Goal: Information Seeking & Learning: Learn about a topic

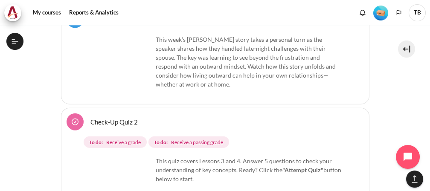
scroll to position [4312, 0]
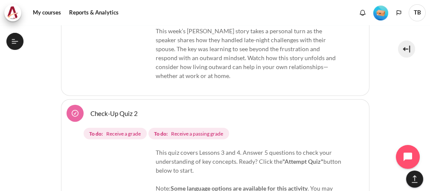
click at [108, 148] on img "Content" at bounding box center [121, 180] width 64 height 64
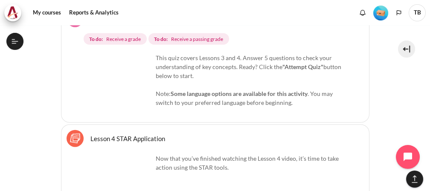
click at [142, 64] on img "Content" at bounding box center [121, 85] width 64 height 64
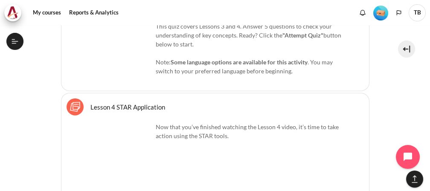
scroll to position [0, 0]
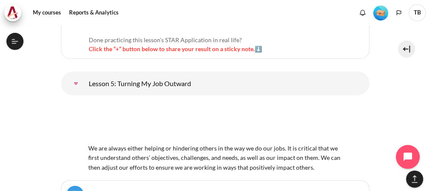
click at [124, 190] on link "Lesson 5 Videos (15 min.)" at bounding box center [125, 194] width 71 height 8
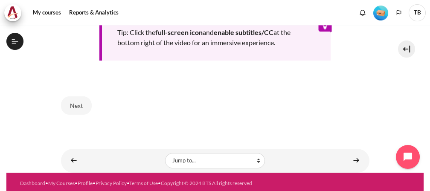
scroll to position [431, 0]
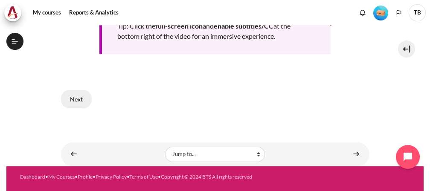
click at [78, 96] on button "Next" at bounding box center [76, 99] width 31 height 18
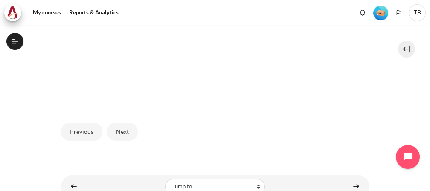
scroll to position [316, 0]
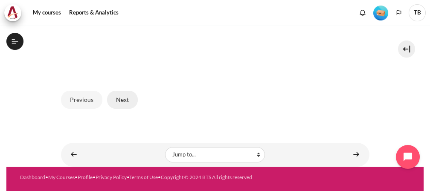
click at [119, 92] on button "Next" at bounding box center [122, 100] width 31 height 18
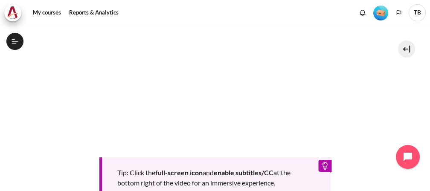
scroll to position [426, 0]
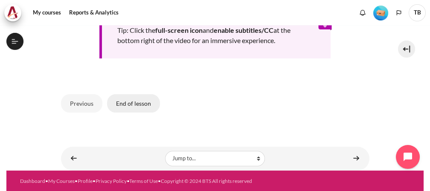
click at [138, 99] on button "End of lesson" at bounding box center [133, 103] width 53 height 18
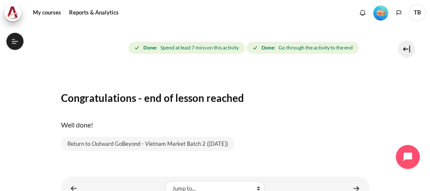
scroll to position [131, 0]
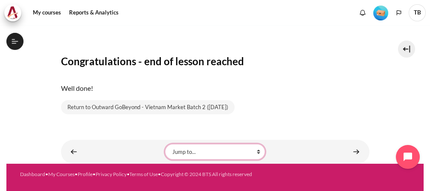
click at [254, 153] on select "Jump to... Getting Started with Our 'Smart-Learning' Platform Why Outward Perfo…" at bounding box center [215, 151] width 100 height 15
select select "/mod/hvp/view.php?id=18615&forceview=1"
click at [165, 144] on select "Jump to... Getting Started with Our 'Smart-Learning' Platform Why Outward Perfo…" at bounding box center [215, 151] width 100 height 15
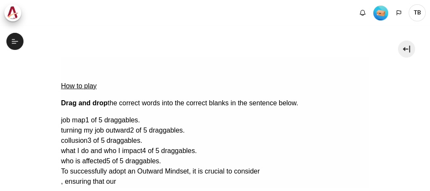
scroll to position [436, 0]
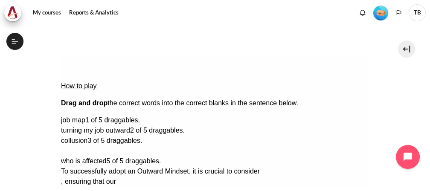
drag, startPoint x: 308, startPoint y: 133, endPoint x: 90, endPoint y: 102, distance: 220.4
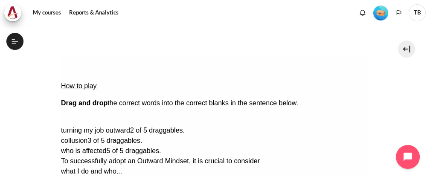
drag, startPoint x: 315, startPoint y: 97, endPoint x: 229, endPoint y: 106, distance: 86.2
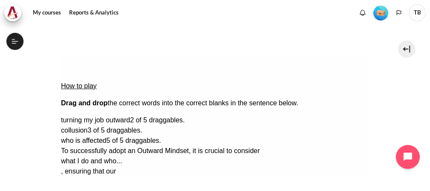
scroll to position [142, 0]
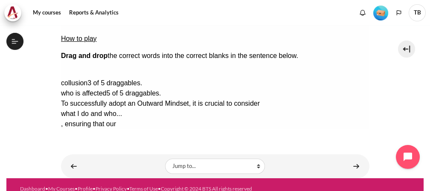
drag, startPoint x: 307, startPoint y: 47, endPoint x: 84, endPoint y: 79, distance: 225.8
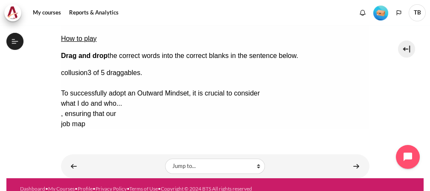
drag, startPoint x: 341, startPoint y: 61, endPoint x: 103, endPoint y: 100, distance: 241.7
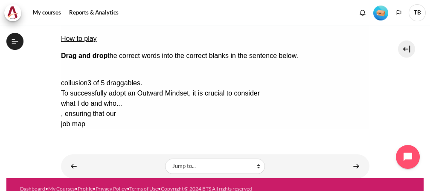
drag, startPoint x: 326, startPoint y: 46, endPoint x: 91, endPoint y: 100, distance: 240.7
drag, startPoint x: 345, startPoint y: 46, endPoint x: 90, endPoint y: 92, distance: 259.6
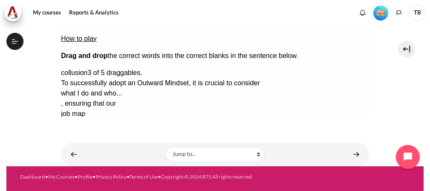
click at [81, 171] on button "Check Check the answers. The responses will be marked as correct, incorrect, or…" at bounding box center [72, 175] width 23 height 9
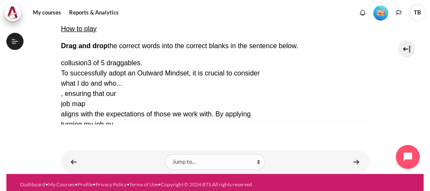
scroll to position [162, 0]
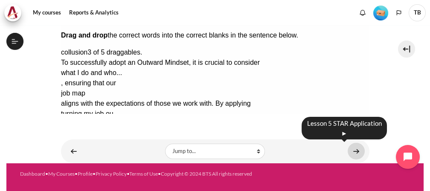
click at [354, 151] on link "Content" at bounding box center [356, 151] width 17 height 17
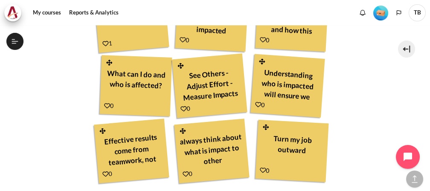
scroll to position [605, 0]
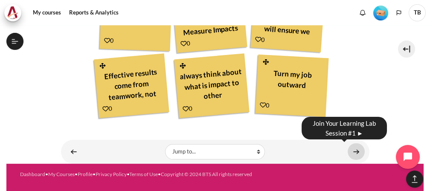
click at [357, 150] on link "Content" at bounding box center [356, 151] width 17 height 17
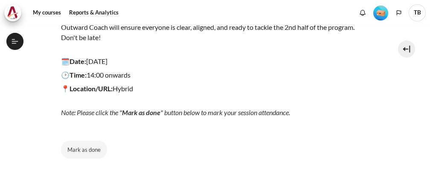
scroll to position [202, 0]
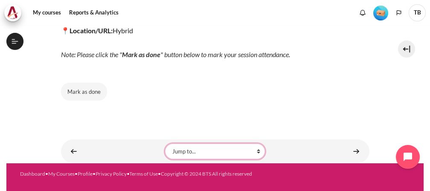
click at [253, 149] on select "Jump to... Getting Started with Our 'Smart-Learning' Platform Why Outward Perfo…" at bounding box center [215, 151] width 100 height 15
select select "/mod/lesson/view.php?id=18619&forceview=1"
click at [165, 144] on select "Jump to... Getting Started with Our 'Smart-Learning' Platform Why Outward Perfo…" at bounding box center [215, 151] width 100 height 15
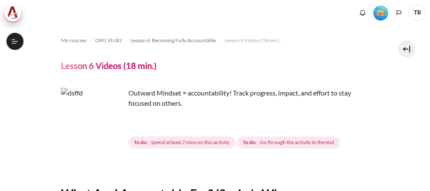
click at [108, 135] on img "Content" at bounding box center [93, 120] width 64 height 64
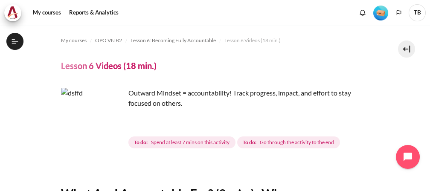
scroll to position [514, 0]
click at [107, 136] on img "Content" at bounding box center [93, 120] width 64 height 64
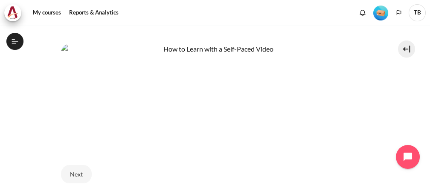
scroll to position [426, 0]
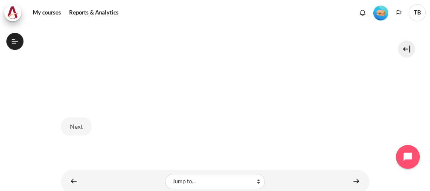
click at [131, 72] on img "Content" at bounding box center [215, 46] width 308 height 101
click at [135, 75] on img "Content" at bounding box center [215, 46] width 308 height 101
click at [106, 72] on img "Content" at bounding box center [215, 46] width 308 height 101
click at [140, 72] on img "Content" at bounding box center [215, 46] width 308 height 101
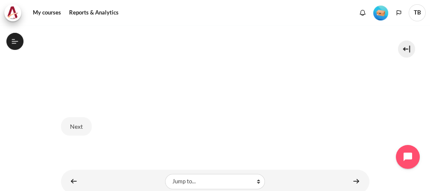
click at [140, 72] on img "Content" at bounding box center [215, 46] width 308 height 101
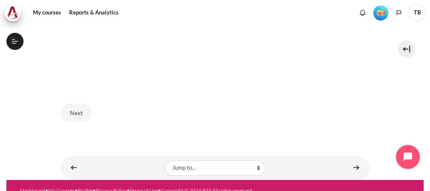
scroll to position [452, 0]
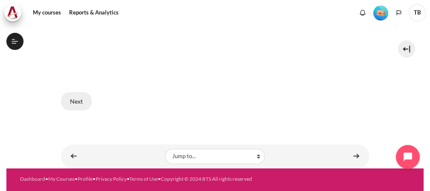
click at [90, 93] on button "Next" at bounding box center [76, 101] width 31 height 18
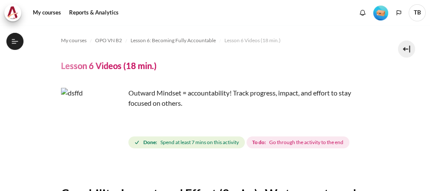
scroll to position [514, 0]
click at [115, 135] on img "Content" at bounding box center [93, 120] width 64 height 64
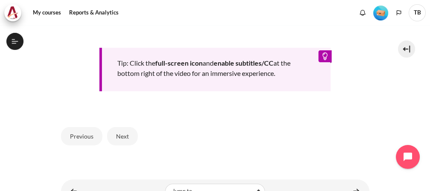
scroll to position [383, 0]
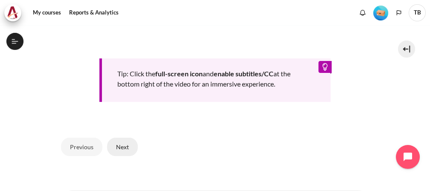
click at [123, 142] on button "Next" at bounding box center [122, 147] width 31 height 18
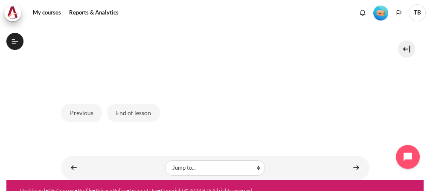
scroll to position [316, 0]
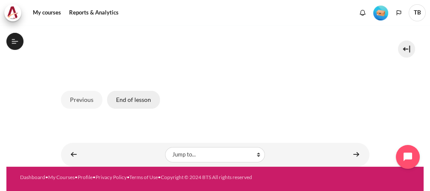
click at [139, 96] on button "End of lesson" at bounding box center [133, 100] width 53 height 18
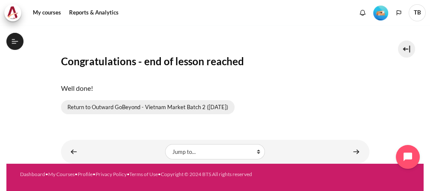
scroll to position [514, 0]
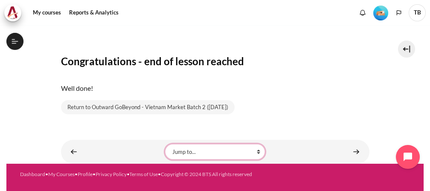
click at [252, 148] on select "Jump to... Getting Started with Our 'Smart-Learning' Platform Why Outward Perfo…" at bounding box center [215, 151] width 100 height 15
select select "/mod/stickynotes/view.php?id=18625&forceview=1"
click at [165, 144] on select "Jump to... Getting Started with Our 'Smart-Learning' Platform Why Outward Perfo…" at bounding box center [215, 151] width 100 height 15
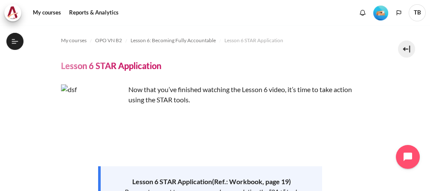
click at [98, 122] on img "Content" at bounding box center [93, 116] width 64 height 64
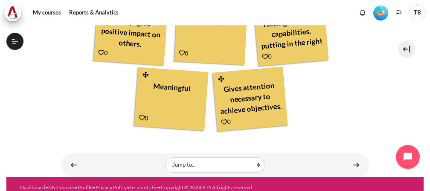
scroll to position [503, 0]
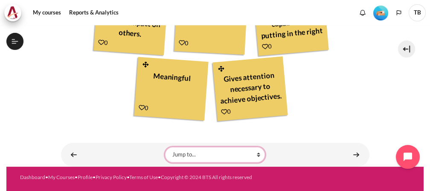
click at [255, 154] on select "Jump to... Getting Started with Our 'Smart-Learning' Platform Why Outward Perfo…" at bounding box center [215, 154] width 100 height 15
select select "/mod/lesson/view.php?id=18626&forceview=1"
click at [165, 147] on select "Jump to... Getting Started with Our 'Smart-Learning' Platform Why Outward Perfo…" at bounding box center [215, 154] width 100 height 15
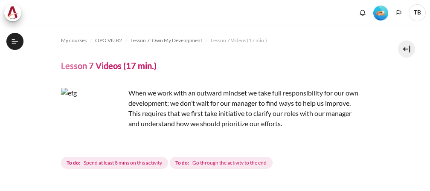
scroll to position [95, 0]
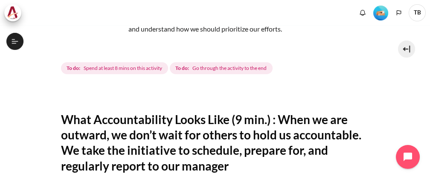
click at [112, 42] on img "Content" at bounding box center [93, 25] width 64 height 64
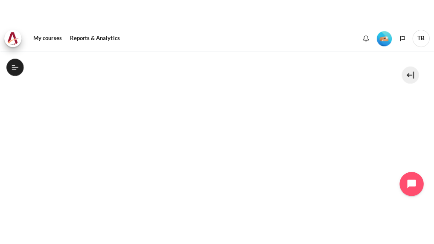
scroll to position [331, 0]
